Goal: Navigation & Orientation: Find specific page/section

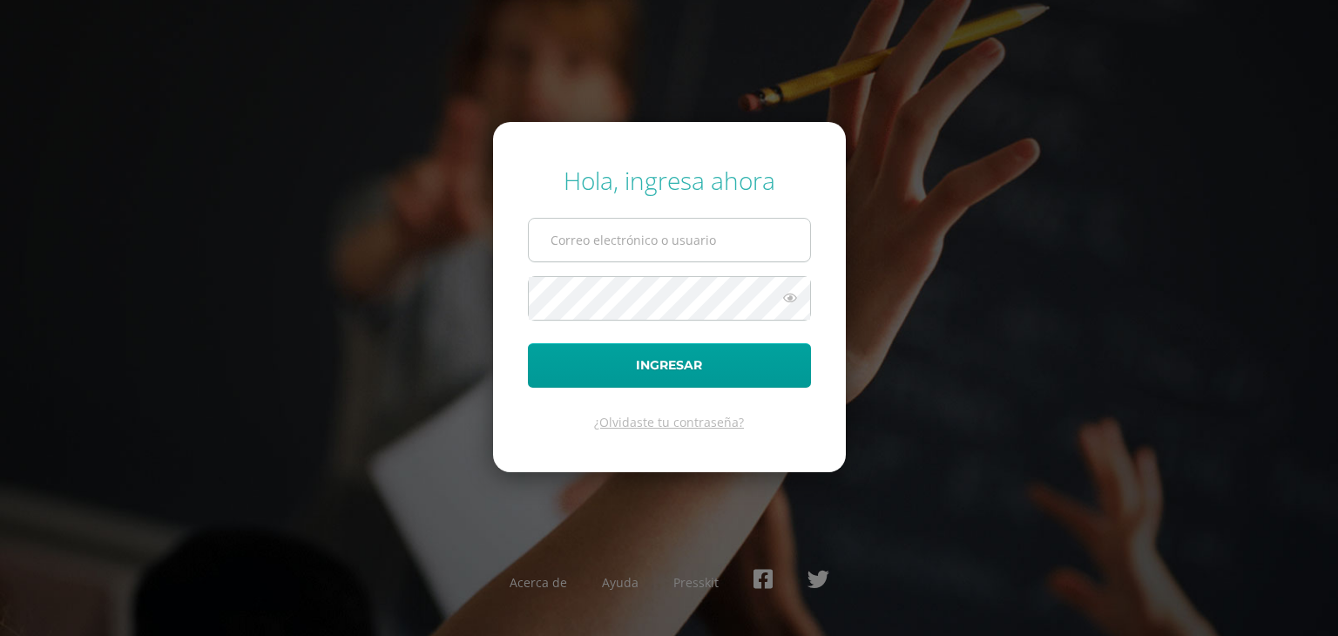
type input "marialejandra41@hotmail.com"
click at [680, 268] on form "Hola, ingresa ahora marialejandra41@hotmail.com Ingresar ¿Olvidaste tu contrase…" at bounding box center [669, 297] width 353 height 350
click at [528, 343] on button "Ingresar" at bounding box center [669, 365] width 283 height 44
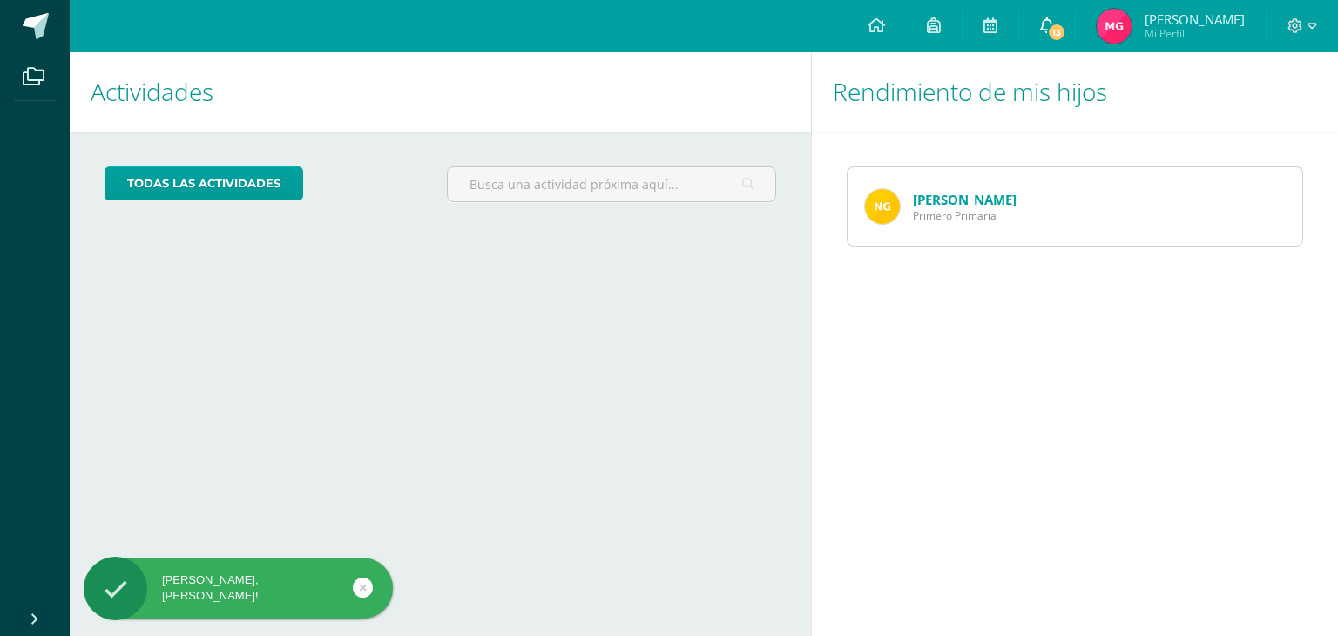
click at [1050, 28] on icon at bounding box center [1047, 25] width 14 height 16
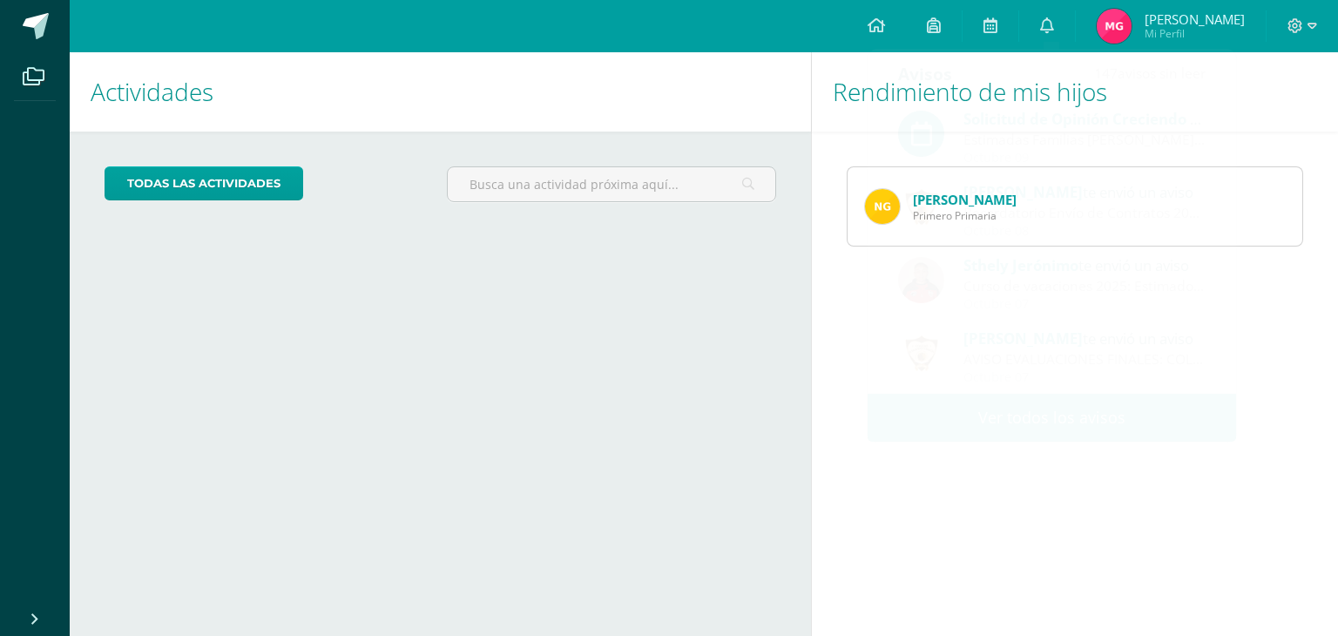
click at [1118, 22] on img at bounding box center [1114, 26] width 35 height 35
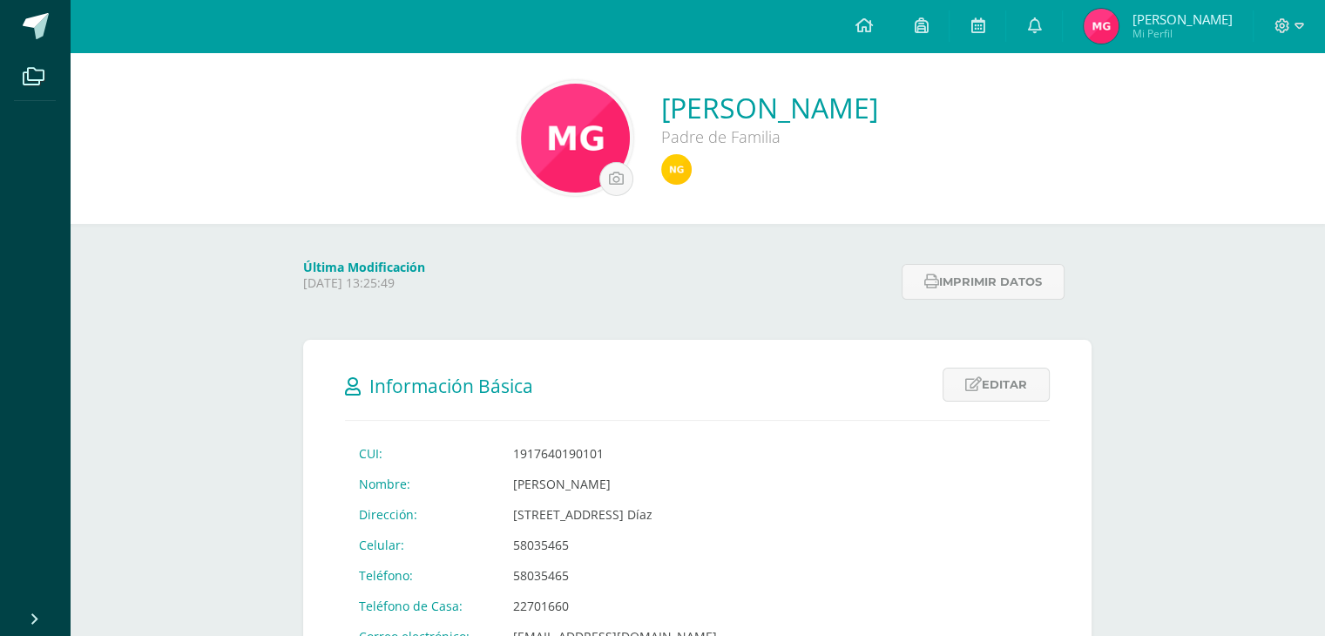
click at [33, 29] on span at bounding box center [36, 26] width 26 height 26
